Goal: Navigation & Orientation: Find specific page/section

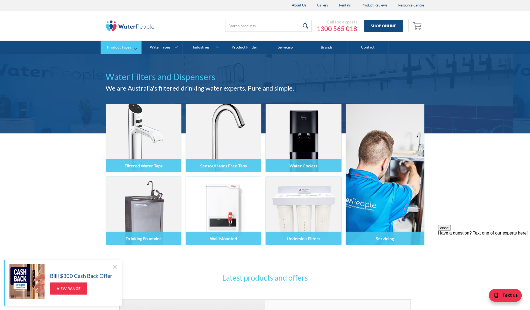
click at [123, 47] on div "Product Types" at bounding box center [119, 47] width 24 height 5
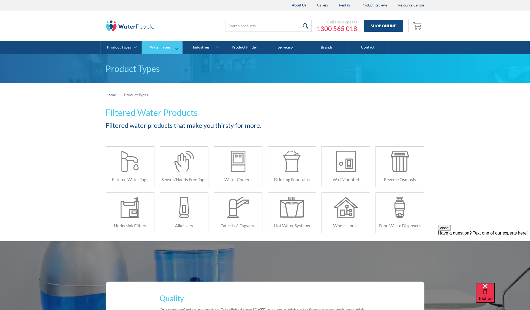
click at [164, 48] on div "Water Types" at bounding box center [160, 47] width 21 height 5
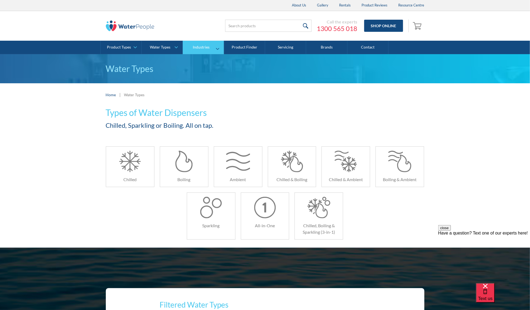
click at [206, 46] on div "Industries" at bounding box center [201, 47] width 17 height 5
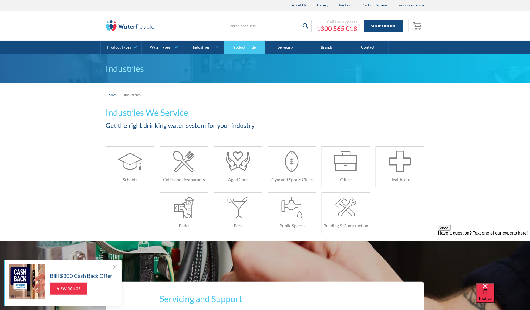
click at [248, 45] on link "Product Finder" at bounding box center [244, 47] width 41 height 13
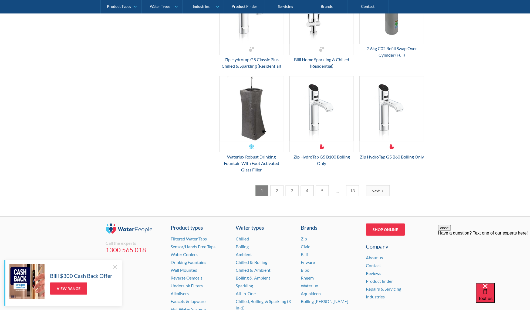
scroll to position [776, 0]
